Goal: Register for event/course

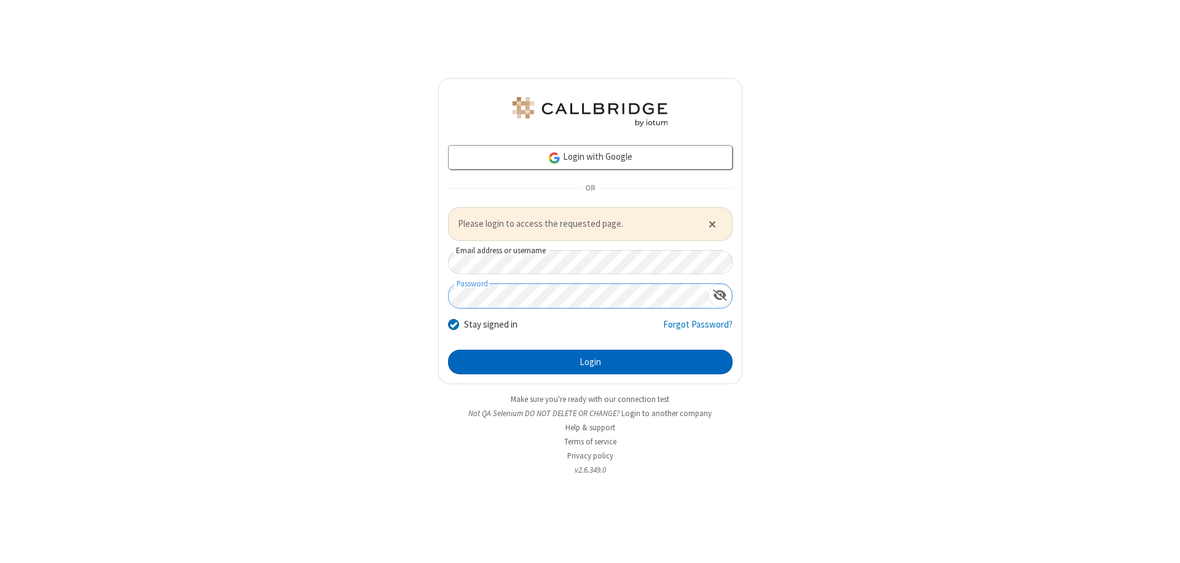
click at [590, 361] on button "Login" at bounding box center [590, 362] width 285 height 25
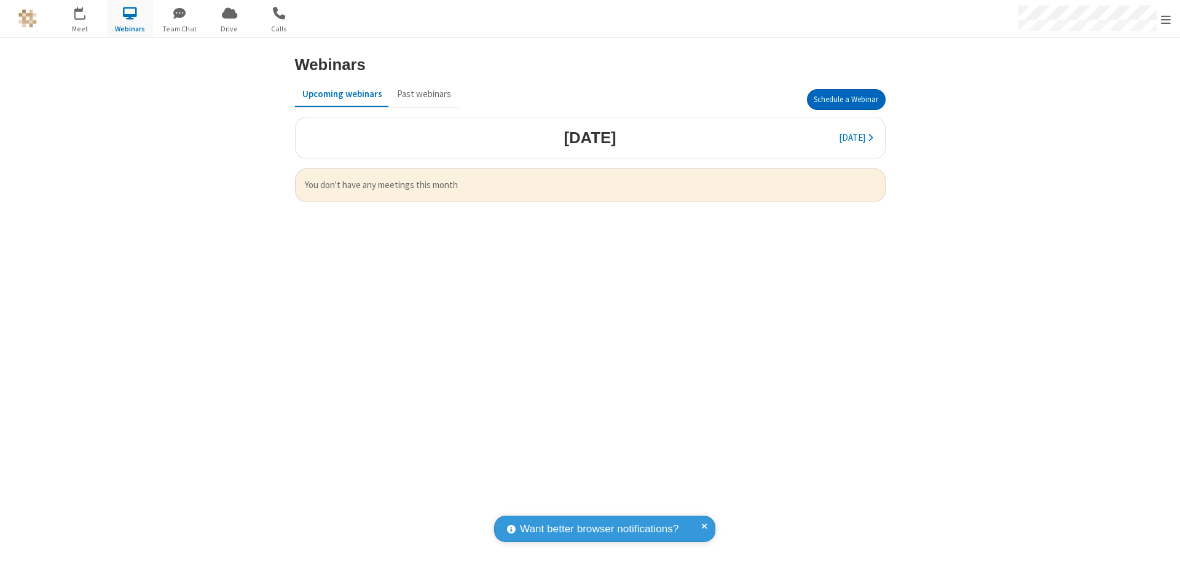
click at [846, 100] on button "Schedule a Webinar" at bounding box center [846, 99] width 79 height 21
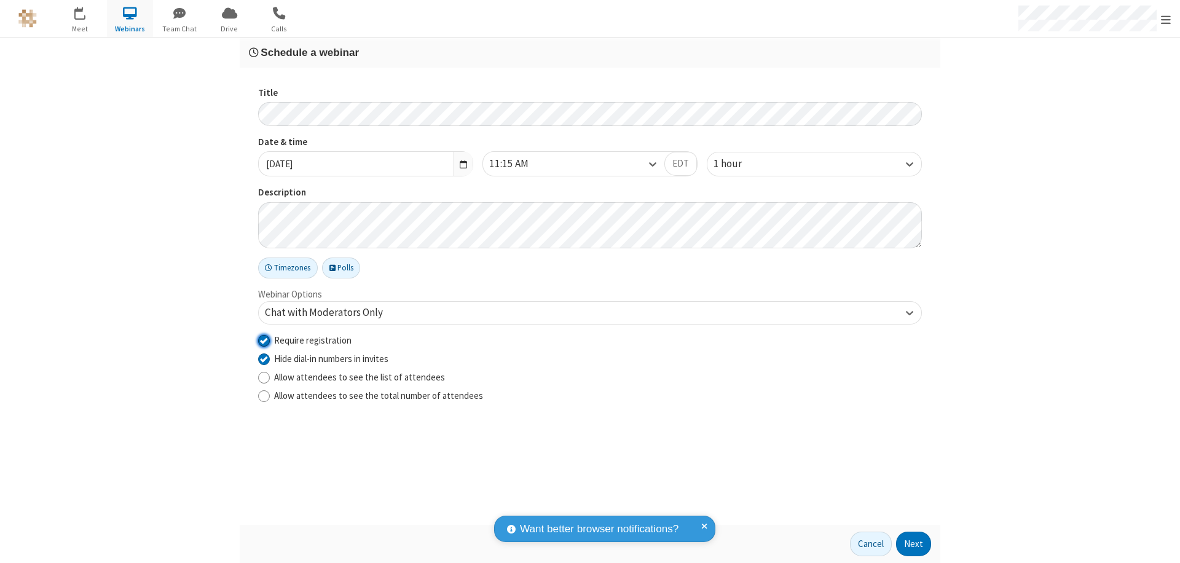
click at [264, 340] on input "Require registration" at bounding box center [264, 340] width 12 height 13
checkbox input "false"
click at [914, 544] on button "Next" at bounding box center [913, 544] width 35 height 25
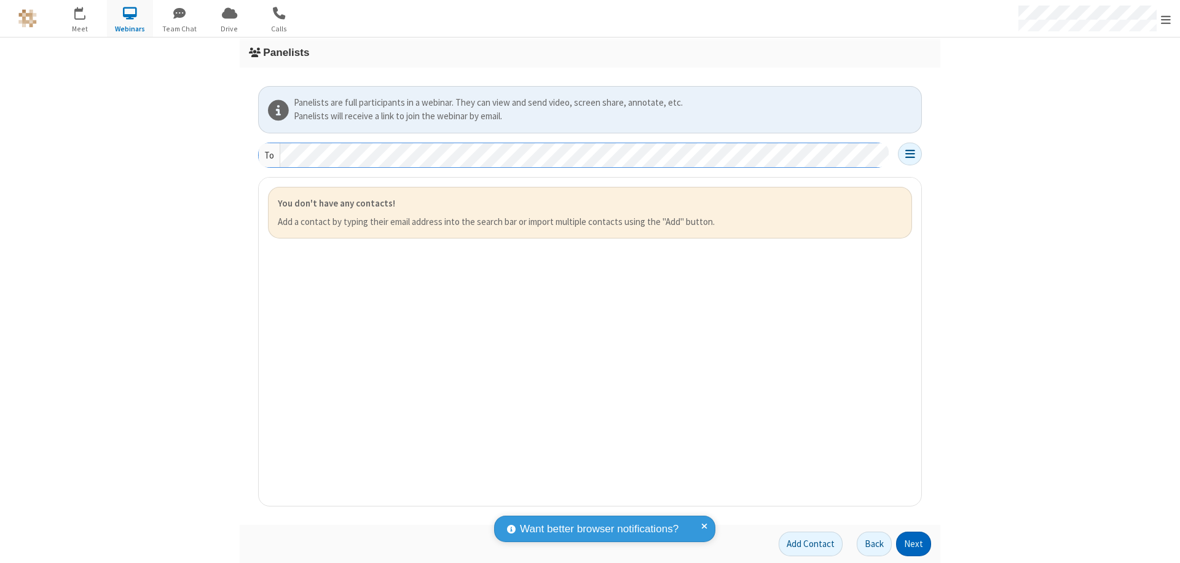
click at [914, 544] on button "Next" at bounding box center [913, 544] width 35 height 25
